Goal: Task Accomplishment & Management: Use online tool/utility

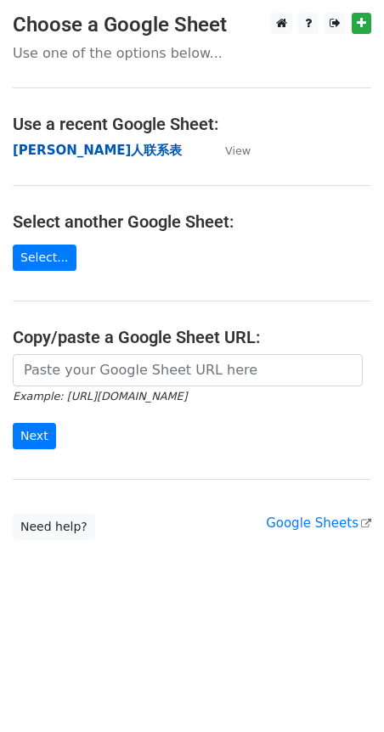
click at [86, 148] on strong "[PERSON_NAME]人联系表" at bounding box center [97, 150] width 169 height 15
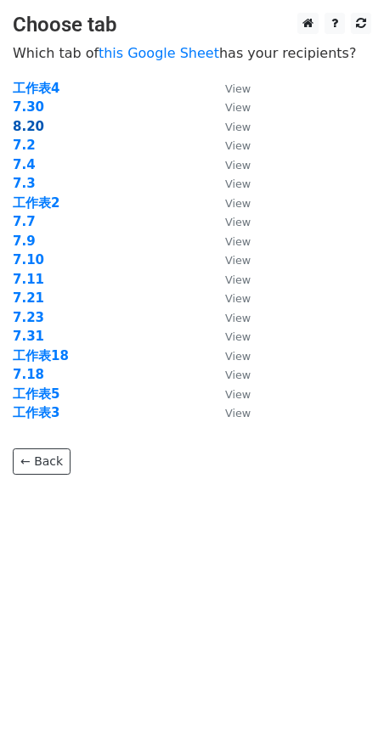
click at [28, 127] on strong "8.20" at bounding box center [28, 126] width 31 height 15
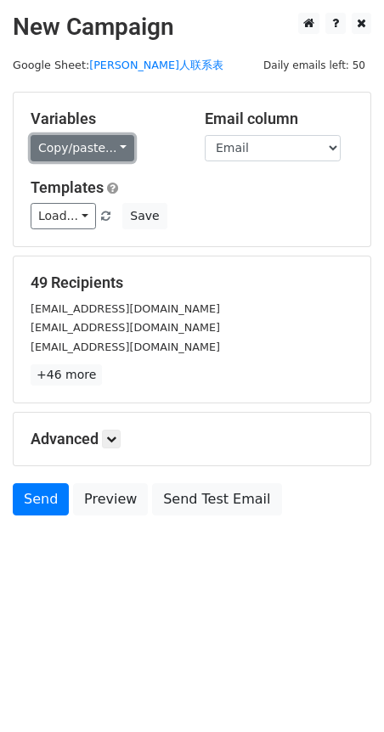
click at [111, 151] on link "Copy/paste..." at bounding box center [83, 148] width 104 height 26
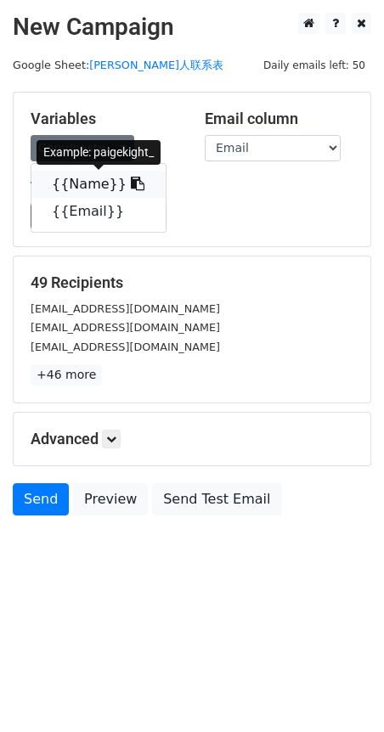
click at [131, 186] on icon at bounding box center [138, 184] width 14 height 14
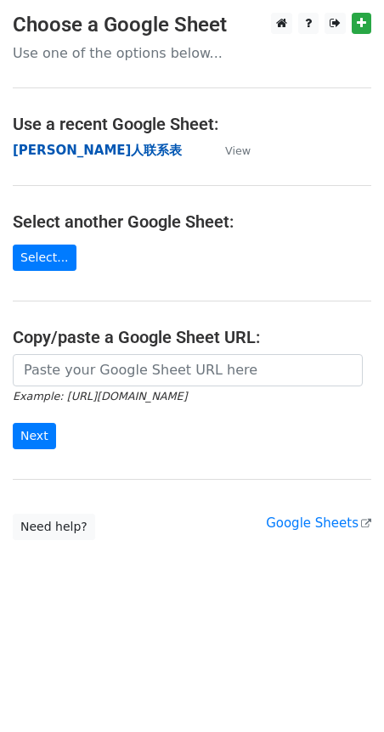
click at [69, 149] on strong "[PERSON_NAME]人联系表" at bounding box center [97, 150] width 169 height 15
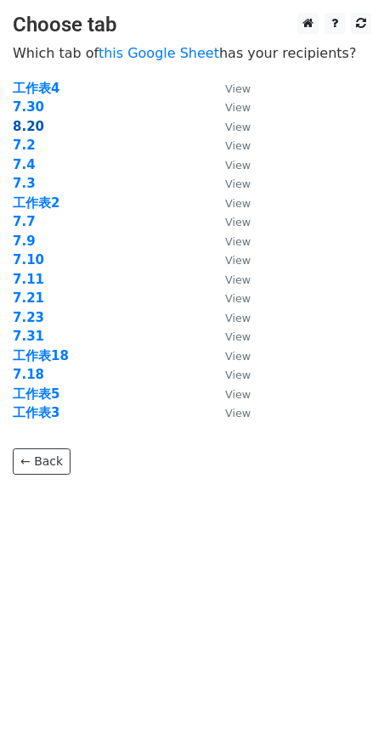
click at [35, 124] on strong "8.20" at bounding box center [28, 126] width 31 height 15
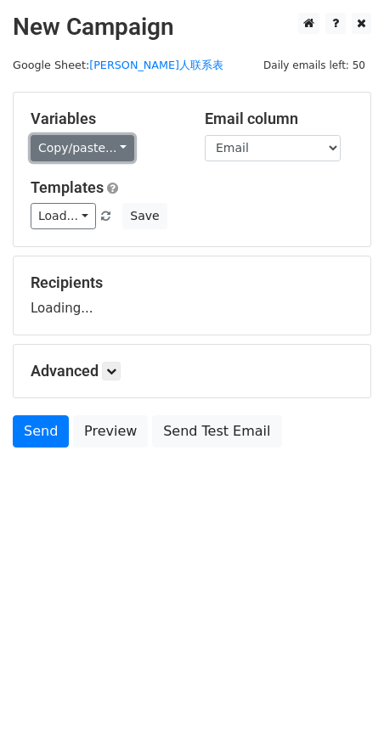
click at [110, 150] on link "Copy/paste..." at bounding box center [83, 148] width 104 height 26
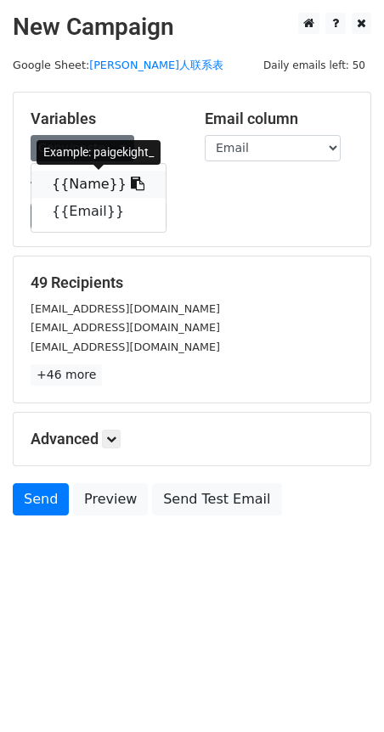
click at [131, 188] on icon at bounding box center [138, 184] width 14 height 14
